Goal: Task Accomplishment & Management: Manage account settings

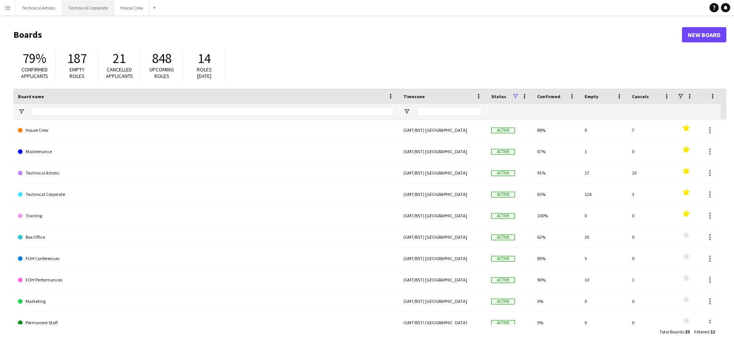
click at [82, 3] on button "Technical Corporate Close" at bounding box center [88, 7] width 52 height 15
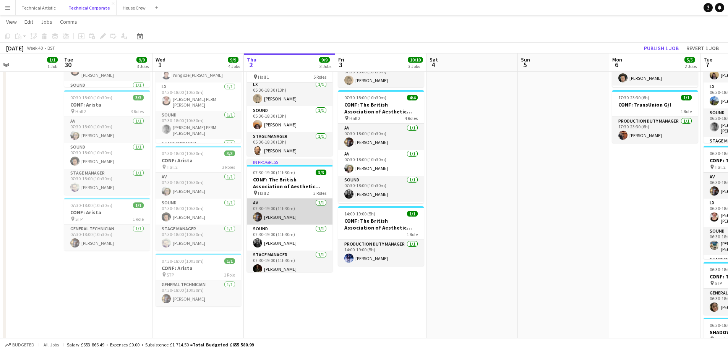
scroll to position [5, 0]
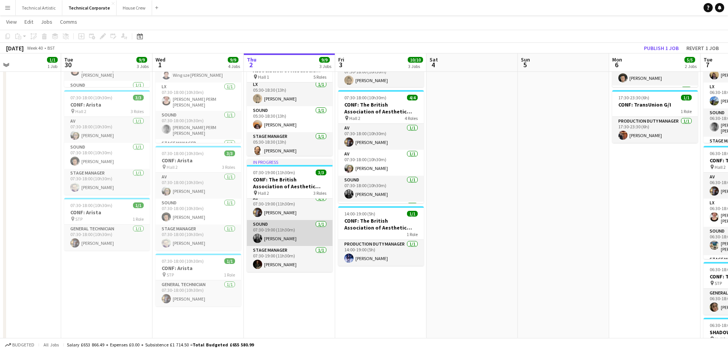
click at [258, 239] on app-user-avatar at bounding box center [257, 238] width 9 height 9
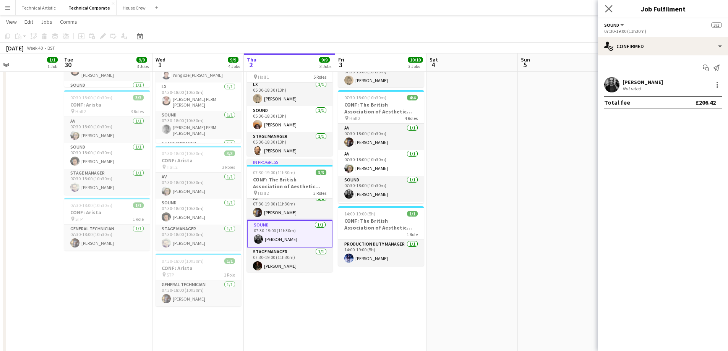
click at [605, 9] on app-icon "Close pop-in" at bounding box center [609, 8] width 11 height 11
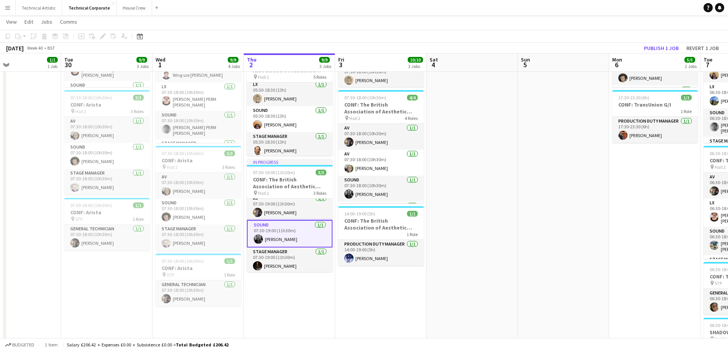
click at [218, 308] on app-date-cell "07:30-18:00 (10h30m) 1/1 CONF: Arista pin BBR 1 Role General Technician [DATE] …" at bounding box center [198, 239] width 91 height 537
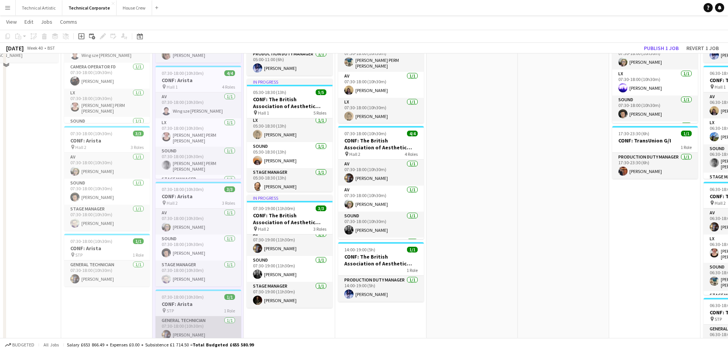
scroll to position [38, 0]
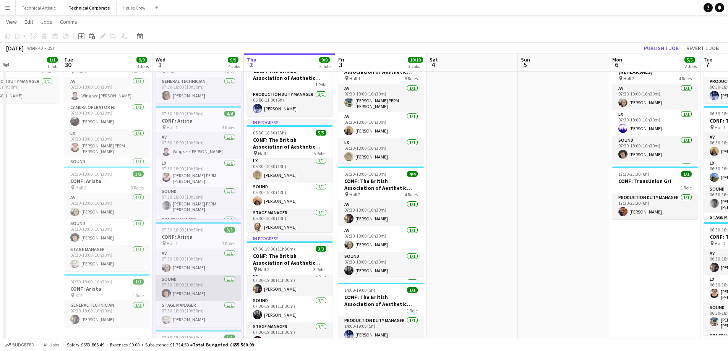
click at [188, 292] on app-card-role "Sound [DATE] 07:30-18:00 (10h30m) [PERSON_NAME]" at bounding box center [199, 288] width 86 height 26
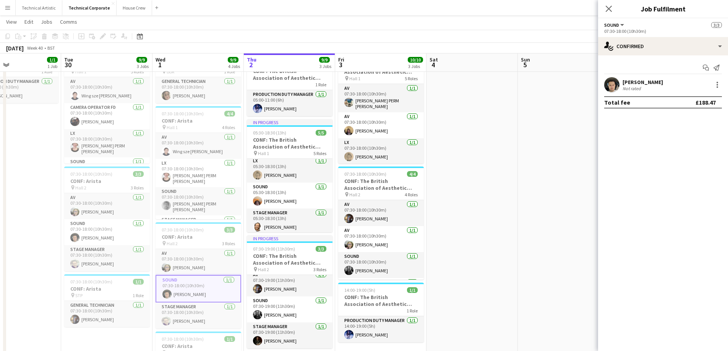
click at [617, 88] on app-user-avatar at bounding box center [611, 84] width 15 height 15
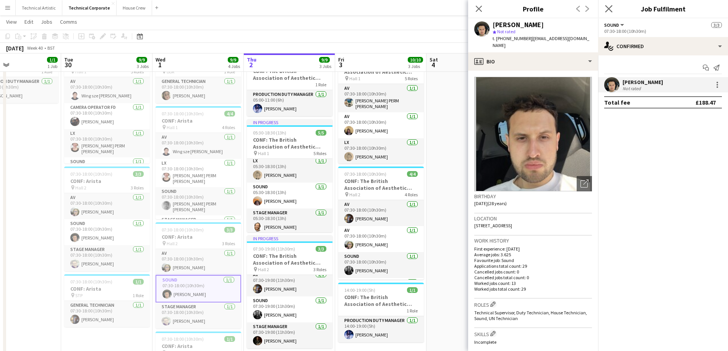
click at [606, 13] on app-icon "Close pop-in" at bounding box center [609, 8] width 11 height 11
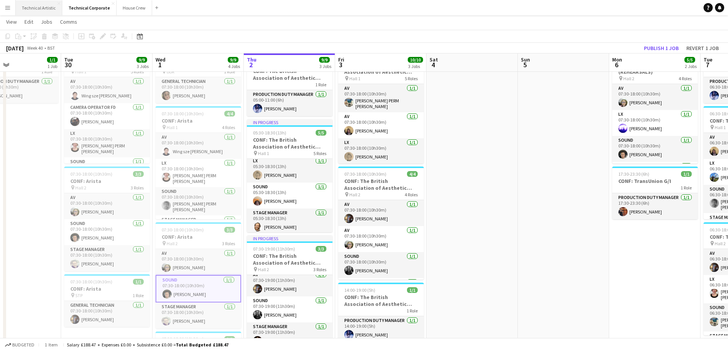
click at [36, 14] on button "Technical Artistic Close" at bounding box center [39, 7] width 47 height 15
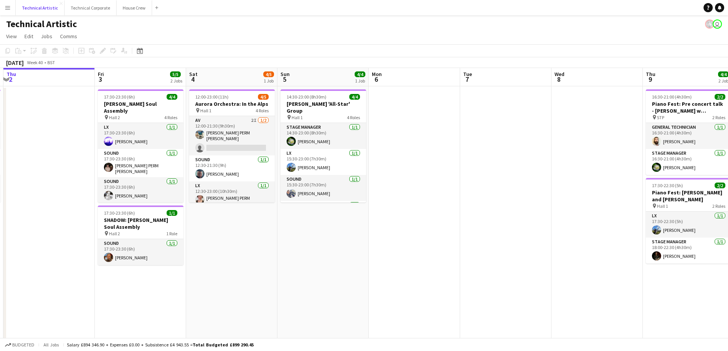
scroll to position [0, 221]
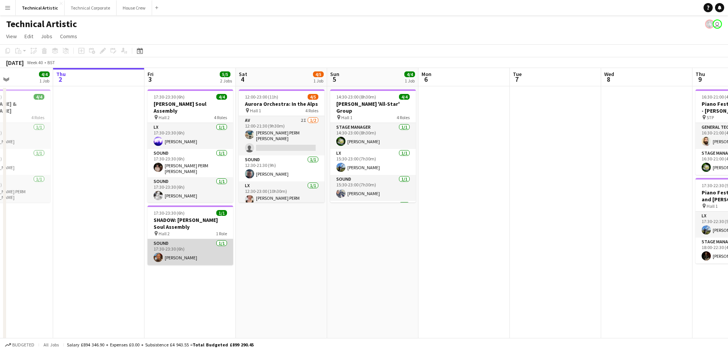
click at [183, 257] on app-card-role "Sound [DATE] 17:30-23:30 (6h) [PERSON_NAME]" at bounding box center [191, 252] width 86 height 26
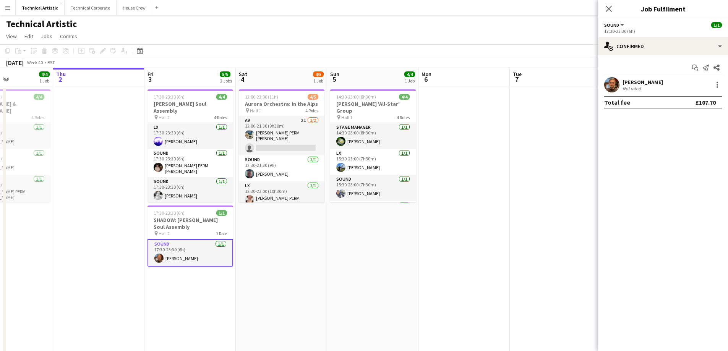
click at [619, 89] on app-user-avatar at bounding box center [611, 84] width 15 height 15
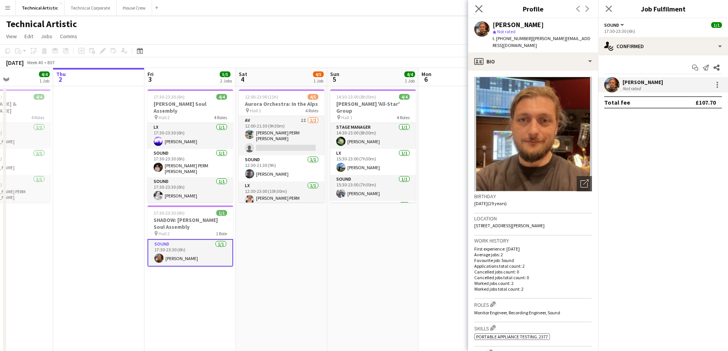
click at [474, 8] on app-icon "Close pop-in" at bounding box center [479, 8] width 11 height 11
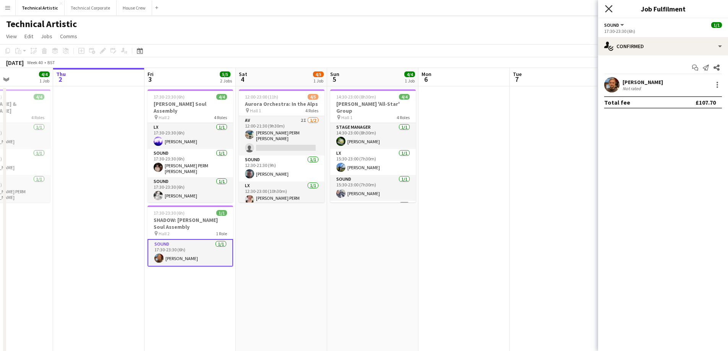
click at [606, 10] on icon "Close pop-in" at bounding box center [608, 8] width 7 height 7
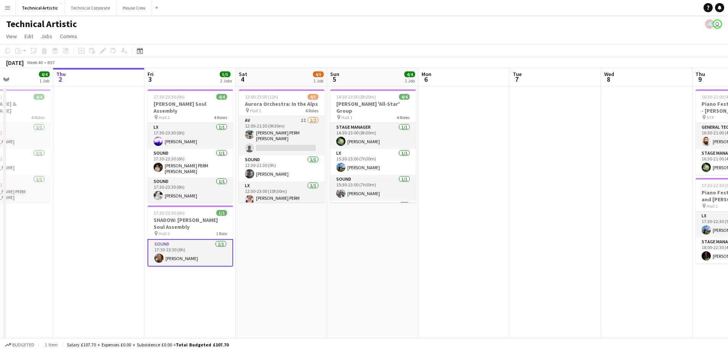
click at [187, 260] on app-card-role "Sound [DATE] 17:30-23:30 (6h) [PERSON_NAME]" at bounding box center [191, 253] width 86 height 28
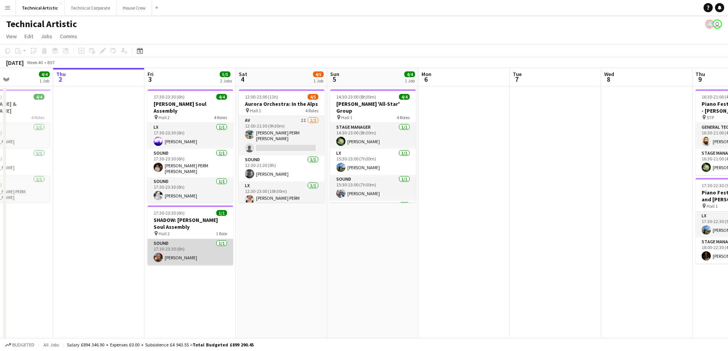
click at [157, 258] on app-user-avatar at bounding box center [158, 257] width 9 height 9
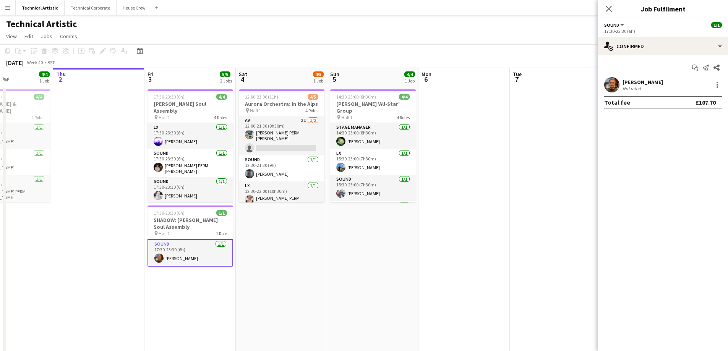
click at [607, 87] on app-user-avatar at bounding box center [611, 84] width 15 height 15
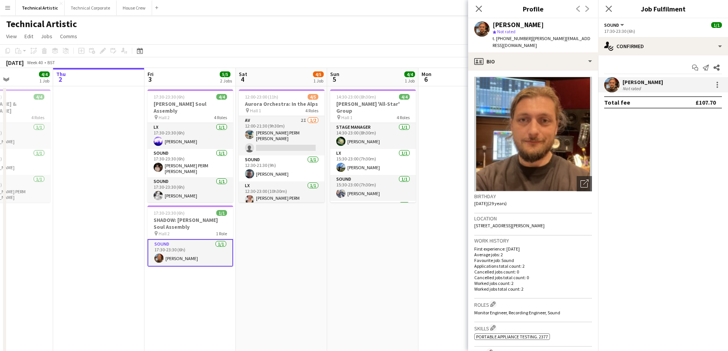
click at [473, 9] on div "Close pop-in" at bounding box center [478, 9] width 21 height 18
click at [479, 6] on icon "Close pop-in" at bounding box center [478, 8] width 7 height 7
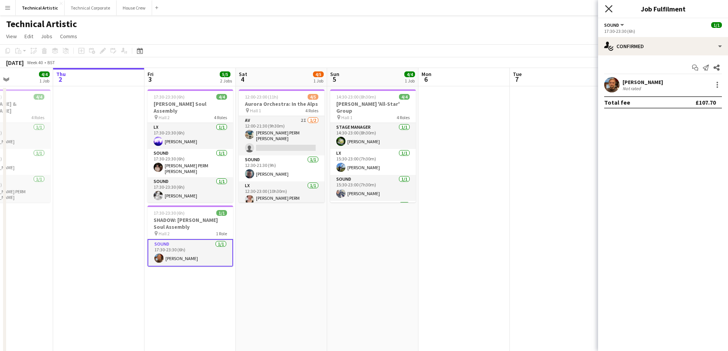
click at [611, 6] on icon at bounding box center [608, 8] width 7 height 7
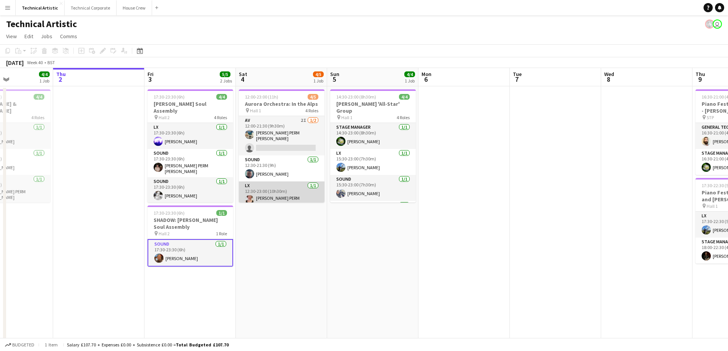
scroll to position [29, 0]
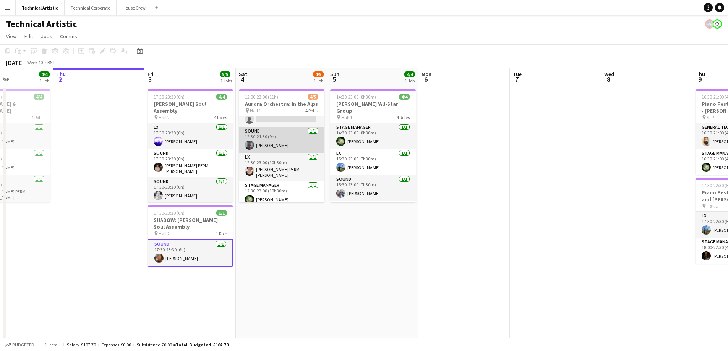
click at [291, 137] on app-card-role "Sound [DATE] 12:30-21:30 (9h) [PERSON_NAME]" at bounding box center [282, 140] width 86 height 26
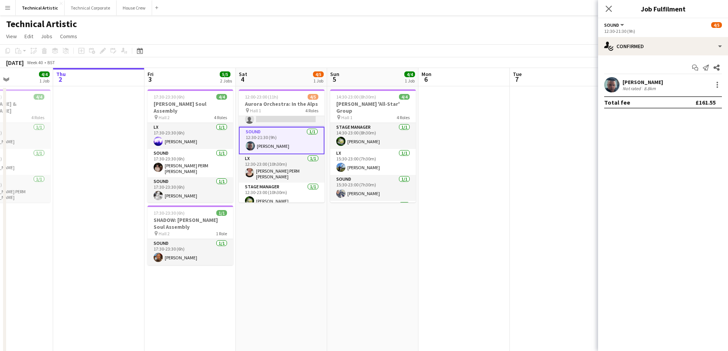
click at [611, 14] on div "Close pop-in" at bounding box center [608, 9] width 21 height 18
click at [610, 11] on icon "Close pop-in" at bounding box center [608, 8] width 7 height 7
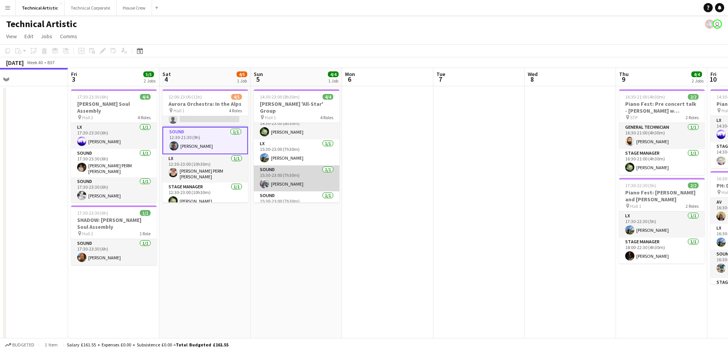
scroll to position [18, 0]
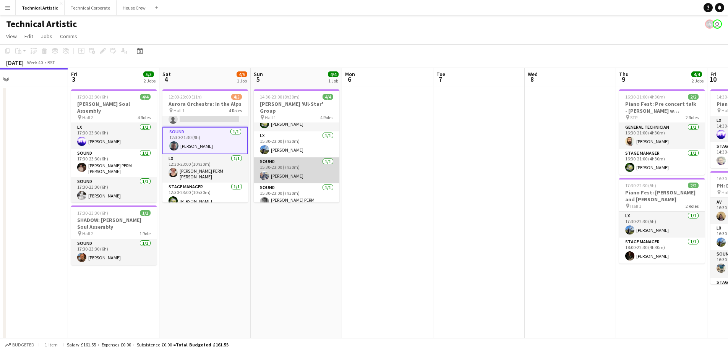
click at [263, 171] on app-user-avatar at bounding box center [264, 175] width 9 height 9
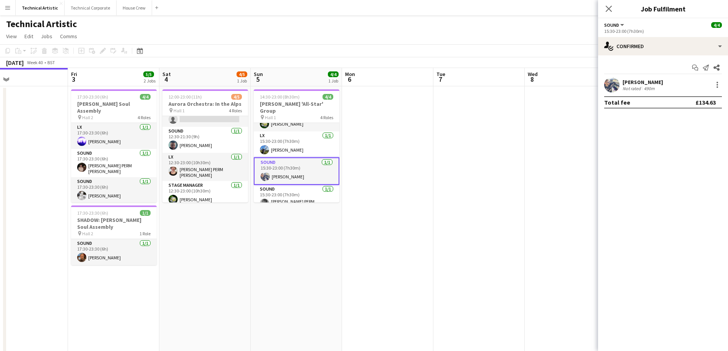
click at [617, 85] on app-user-avatar at bounding box center [611, 84] width 15 height 15
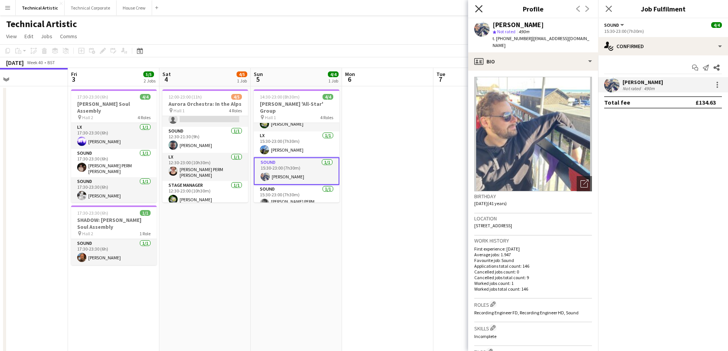
click at [481, 7] on icon at bounding box center [478, 8] width 7 height 7
